Goal: Task Accomplishment & Management: Manage account settings

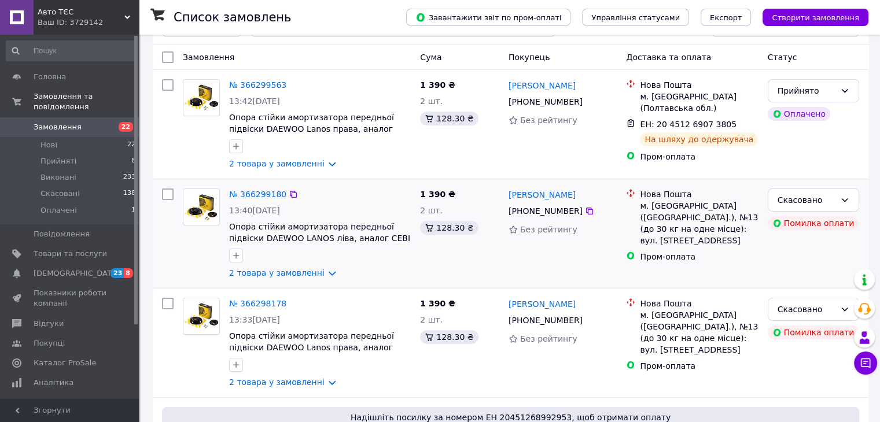
scroll to position [231, 0]
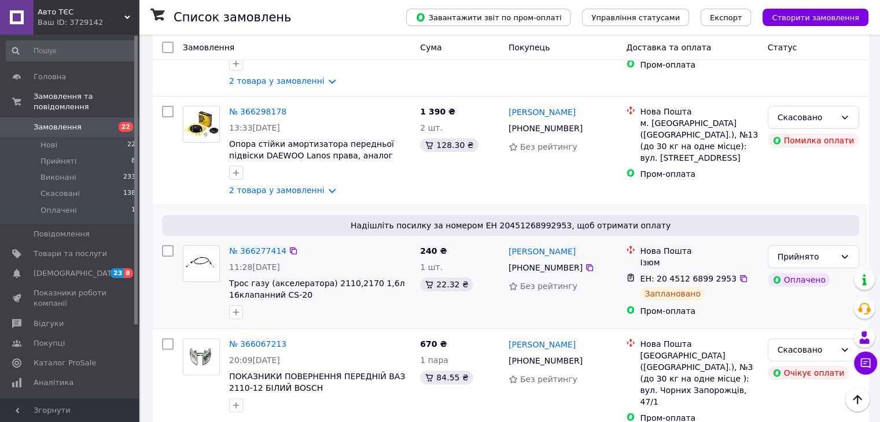
click at [198, 264] on img at bounding box center [201, 264] width 36 height 24
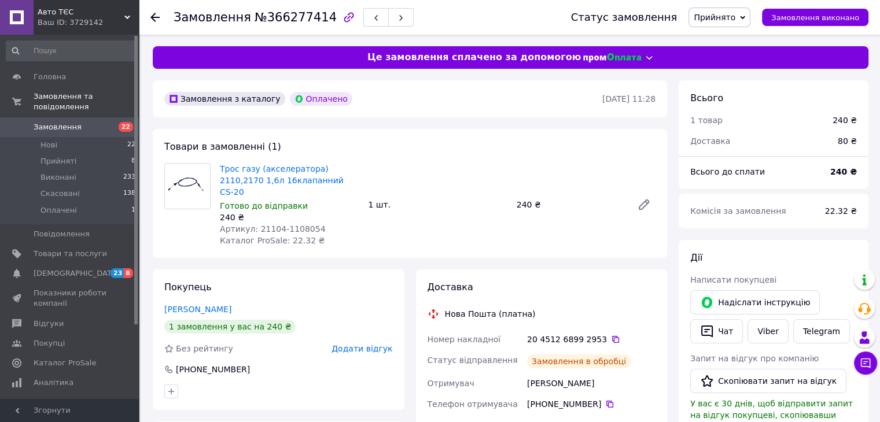
click at [193, 186] on img at bounding box center [187, 185] width 45 height 29
drag, startPoint x: 318, startPoint y: 216, endPoint x: 255, endPoint y: 216, distance: 63.0
click at [255, 223] on div "Артикул: 21104-1108054" at bounding box center [289, 229] width 139 height 12
copy span "21104-1108054"
